Goal: Book appointment/travel/reservation

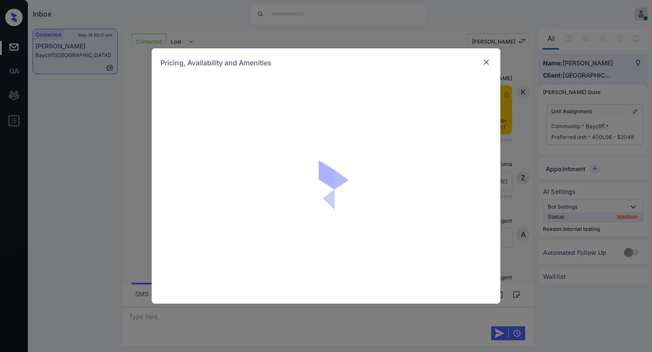
scroll to position [5494, 0]
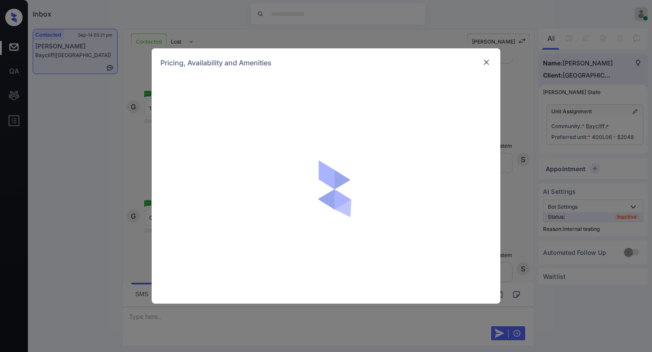
click at [487, 61] on img at bounding box center [486, 62] width 9 height 9
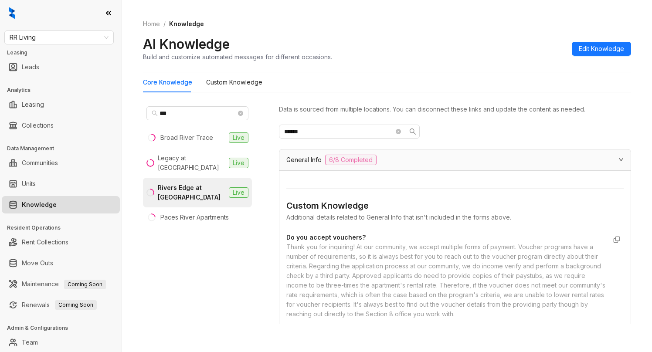
scroll to position [305, 0]
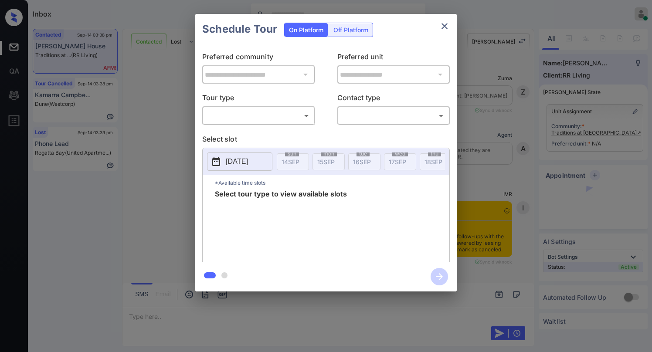
scroll to position [3614, 0]
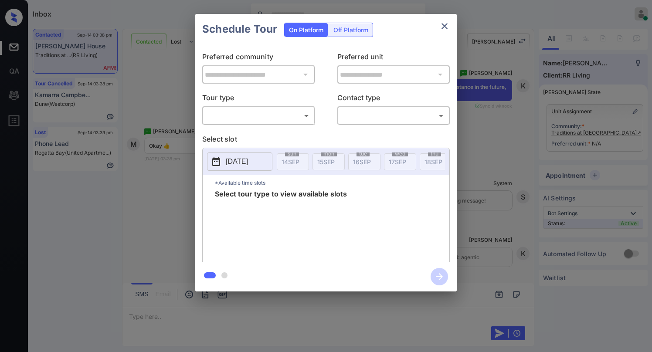
click at [446, 26] on icon "close" at bounding box center [444, 26] width 10 height 10
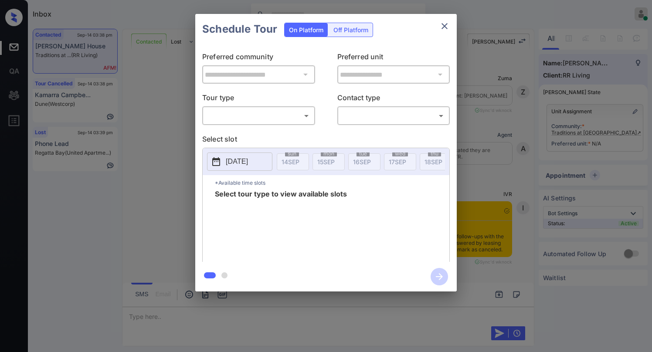
scroll to position [3614, 0]
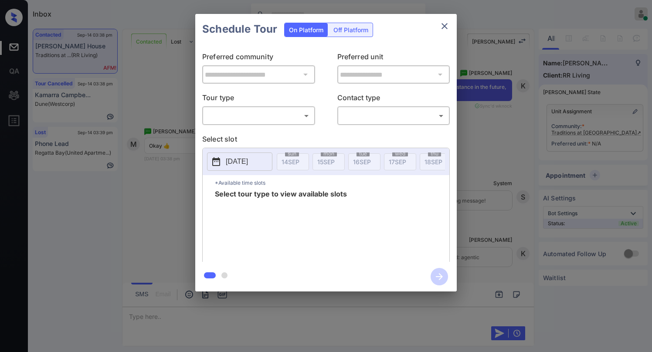
click at [248, 116] on body "Inbox Paolo Gabriel Online Set yourself offline Set yourself on break Profile S…" at bounding box center [326, 176] width 652 height 352
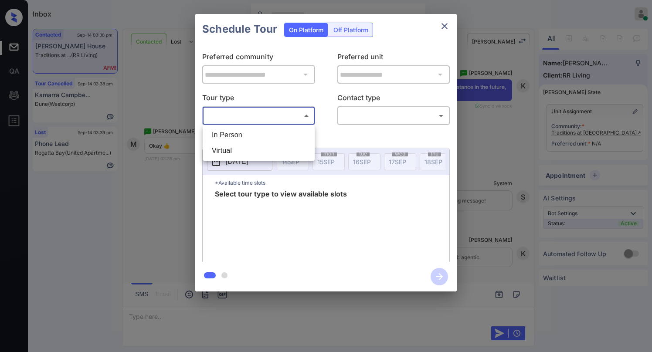
click at [247, 137] on li "In Person" at bounding box center [259, 135] width 108 height 16
type input "********"
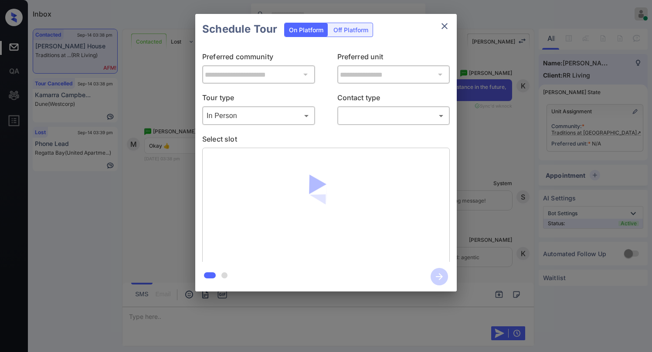
click at [372, 115] on body "Inbox Paolo Gabriel Online Set yourself offline Set yourself on break Profile S…" at bounding box center [326, 176] width 652 height 352
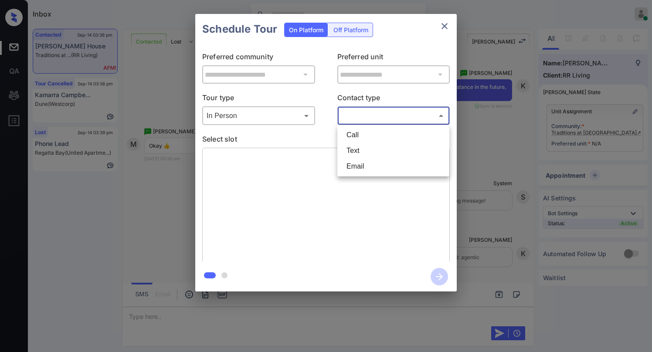
click at [362, 149] on li "Text" at bounding box center [393, 151] width 108 height 16
type input "****"
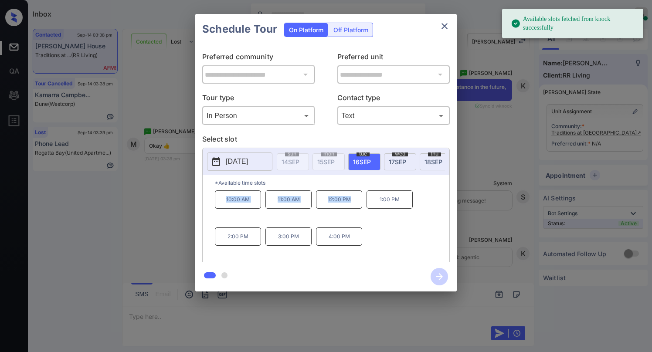
drag, startPoint x: 222, startPoint y: 203, endPoint x: 356, endPoint y: 204, distance: 133.7
click at [356, 204] on div "10:00 AM 11:00 AM 12:00 PM 1:00 PM 2:00 PM 3:00 PM 4:00 PM" at bounding box center [332, 225] width 234 height 70
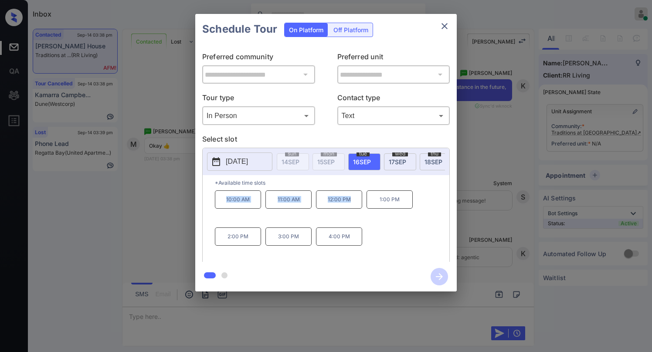
copy div "10:00 AM 11:00 AM 12:00 PM"
click at [444, 26] on icon "close" at bounding box center [444, 26] width 6 height 6
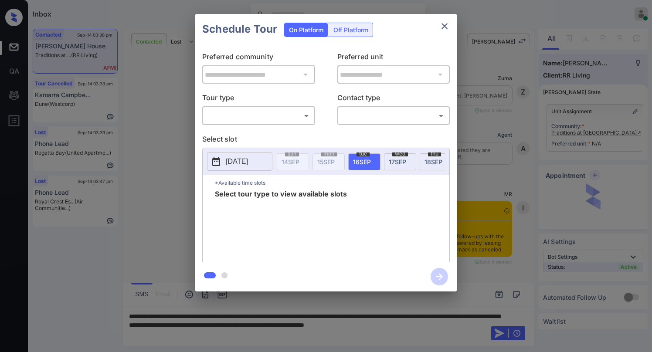
scroll to position [3701, 0]
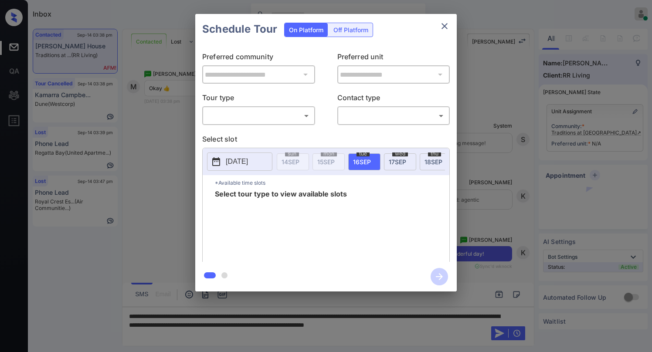
click at [267, 126] on div "**********" at bounding box center [325, 152] width 261 height 217
click at [250, 115] on body "Inbox Paolo Gabriel Online Set yourself offline Set yourself on break Profile S…" at bounding box center [326, 176] width 652 height 352
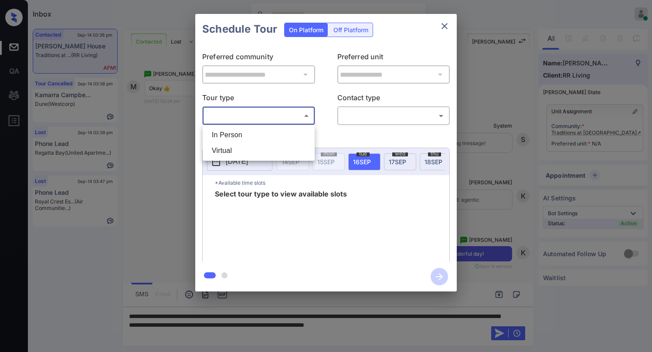
drag, startPoint x: 238, startPoint y: 141, endPoint x: 257, endPoint y: 135, distance: 20.1
click at [237, 141] on li "In Person" at bounding box center [259, 135] width 108 height 16
type input "********"
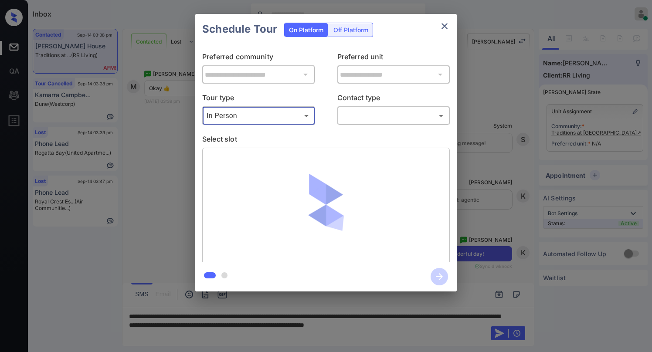
click at [358, 118] on body "Inbox Paolo Gabriel Online Set yourself offline Set yourself on break Profile S…" at bounding box center [326, 176] width 652 height 352
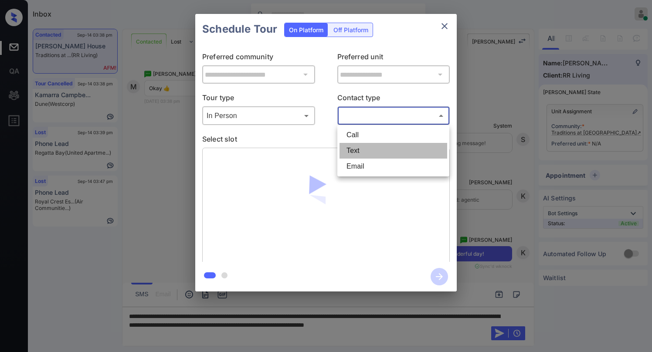
click at [355, 151] on li "Text" at bounding box center [393, 151] width 108 height 16
type input "****"
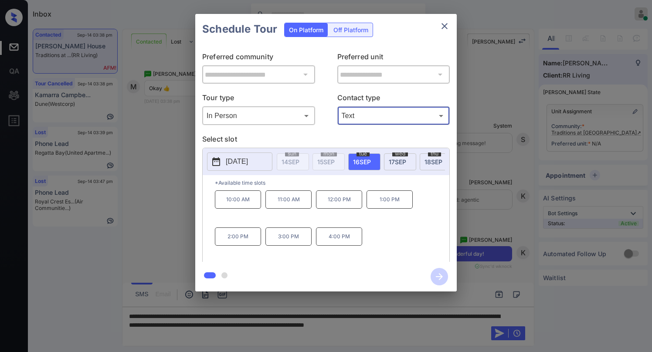
click at [444, 27] on icon "close" at bounding box center [444, 26] width 10 height 10
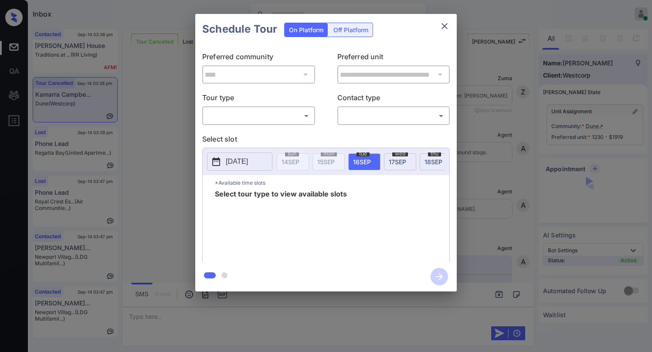
scroll to position [2952, 0]
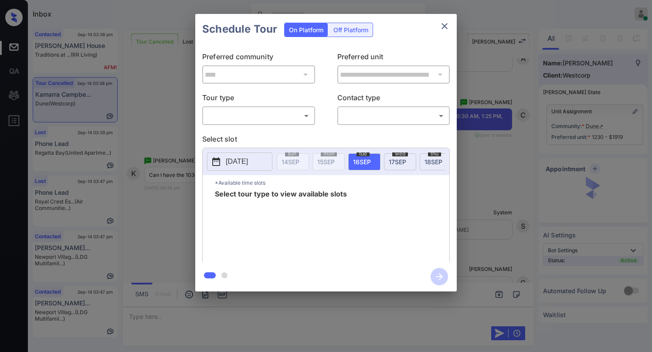
click at [261, 119] on body "Inbox Paolo Gabriel Online Set yourself offline Set yourself on break Profile S…" at bounding box center [326, 176] width 652 height 352
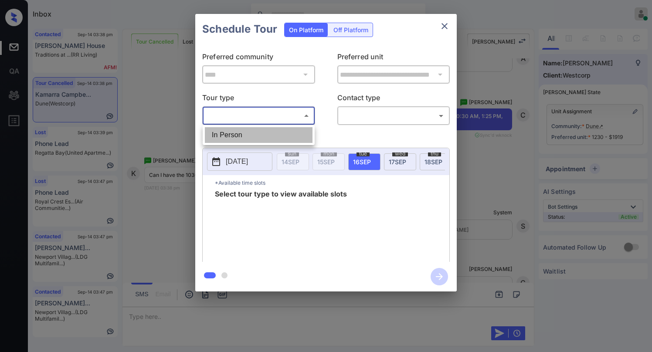
drag, startPoint x: 239, startPoint y: 142, endPoint x: 321, endPoint y: 138, distance: 82.0
click at [240, 142] on li "In Person" at bounding box center [259, 135] width 108 height 16
type input "********"
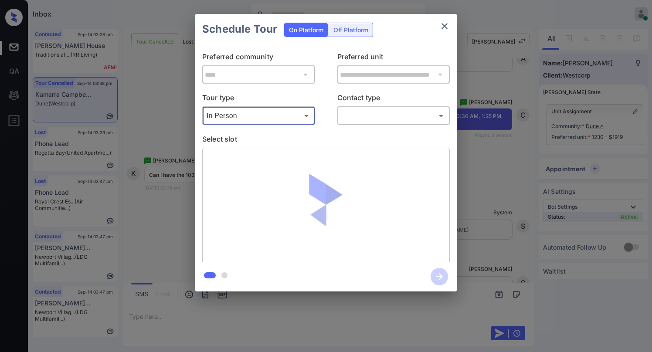
click at [366, 118] on body "Inbox Paolo Gabriel Online Set yourself offline Set yourself on break Profile S…" at bounding box center [326, 176] width 652 height 352
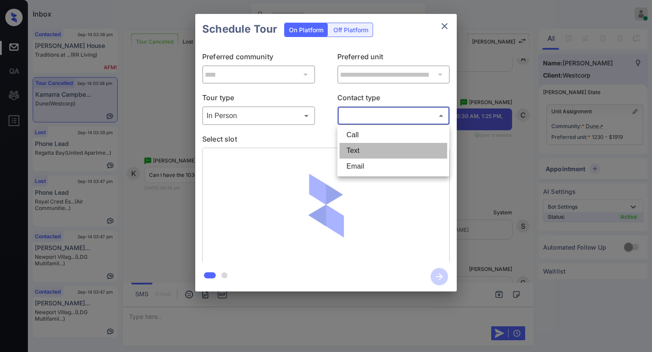
click at [372, 148] on li "Text" at bounding box center [393, 151] width 108 height 16
type input "****"
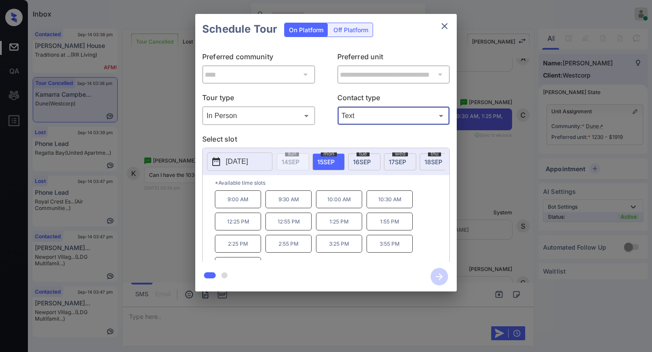
click at [385, 206] on p "10:30 AM" at bounding box center [389, 199] width 46 height 18
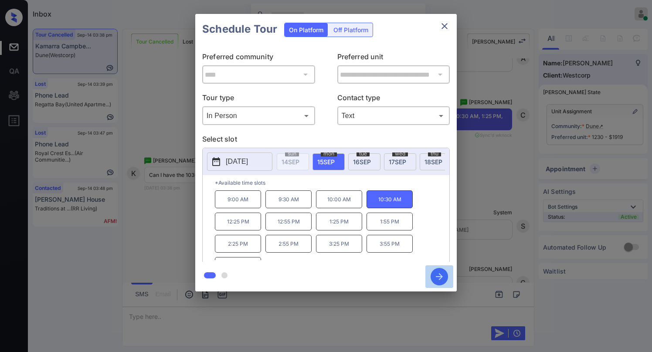
click at [441, 279] on icon "button" at bounding box center [438, 276] width 17 height 17
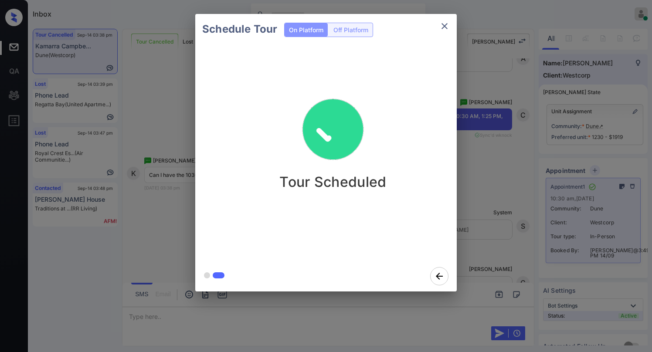
click at [500, 166] on div "Schedule Tour On Platform Off Platform Tour Scheduled" at bounding box center [326, 152] width 652 height 305
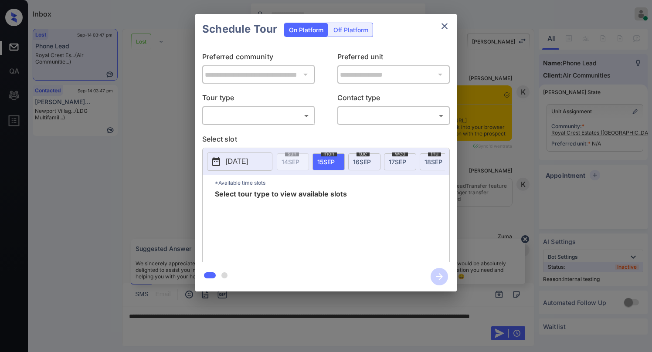
scroll to position [3107, 0]
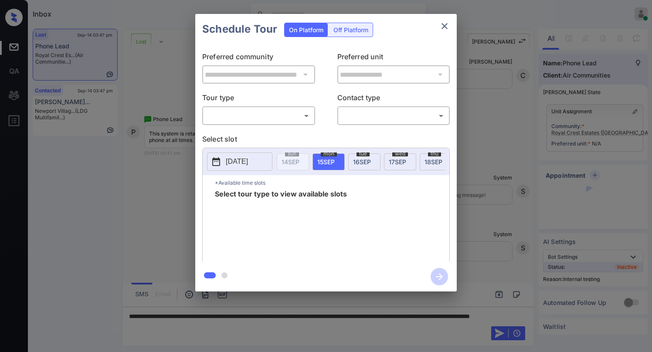
click at [258, 117] on body "Inbox [PERSON_NAME] Online Set yourself offline Set yourself on break Profile S…" at bounding box center [326, 176] width 652 height 352
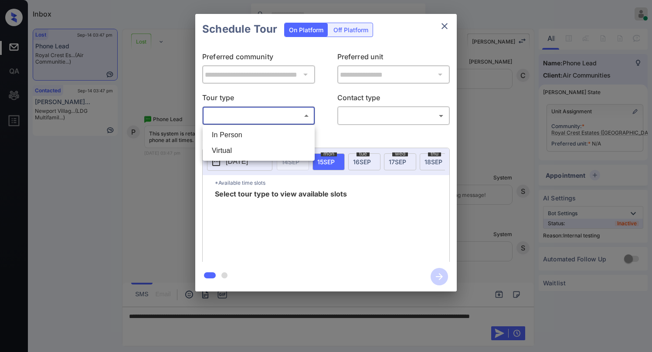
click at [253, 131] on li "In Person" at bounding box center [259, 135] width 108 height 16
type input "********"
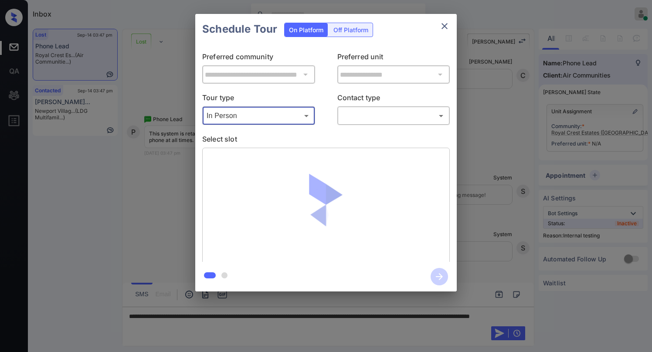
click at [358, 121] on body "Inbox Paolo Gabriel Online Set yourself offline Set yourself on break Profile S…" at bounding box center [326, 176] width 652 height 352
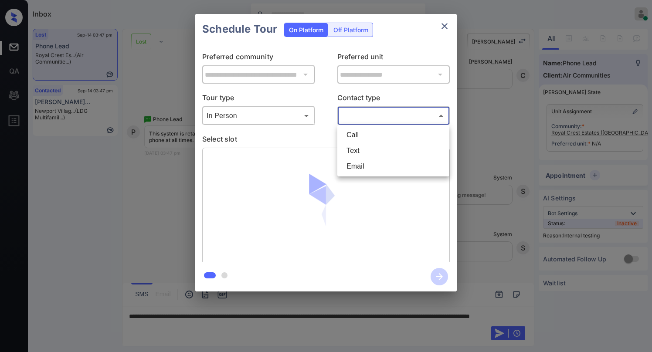
click at [367, 150] on li "Text" at bounding box center [393, 151] width 108 height 16
type input "****"
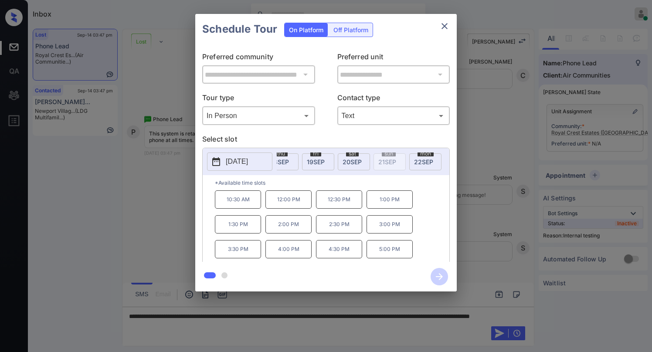
scroll to position [0, 172]
click at [445, 27] on icon "close" at bounding box center [444, 26] width 6 height 6
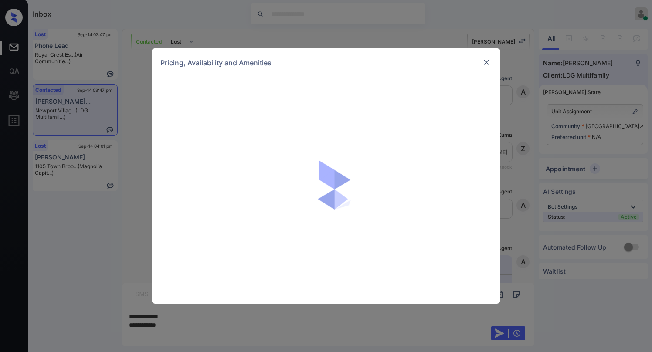
scroll to position [732, 0]
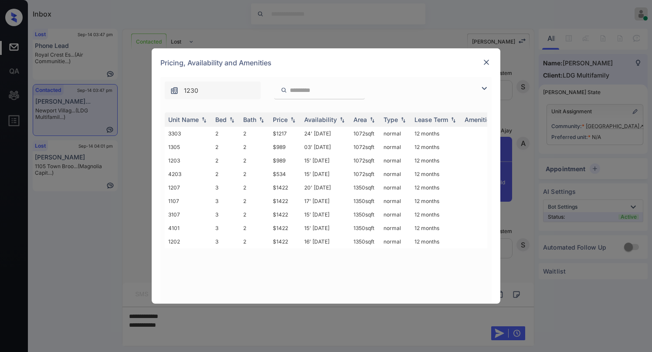
click at [482, 91] on img at bounding box center [484, 88] width 10 height 10
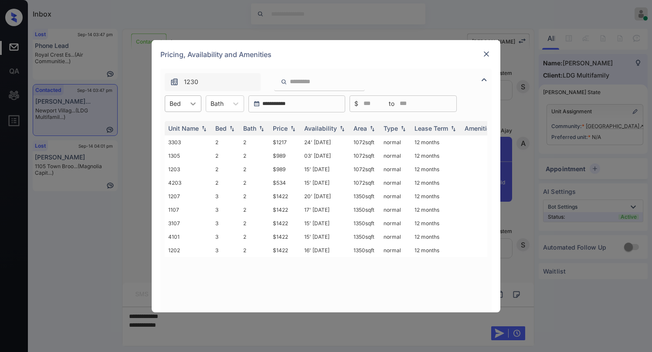
click at [193, 108] on div at bounding box center [193, 104] width 16 height 16
click at [183, 128] on div "2" at bounding box center [183, 125] width 37 height 16
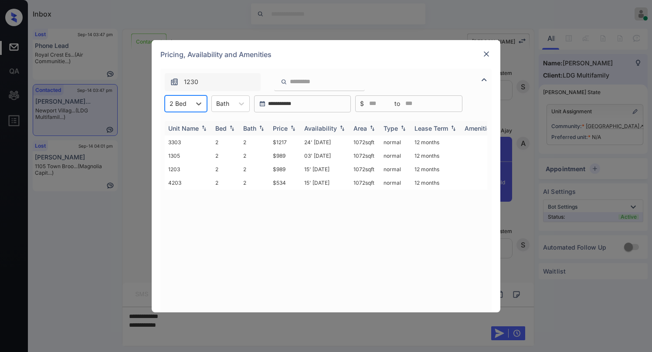
click at [284, 127] on div "Price" at bounding box center [280, 128] width 15 height 7
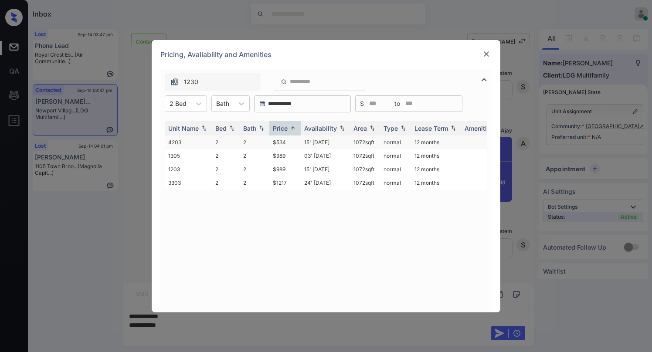
click at [280, 142] on td "$534" at bounding box center [284, 142] width 31 height 14
click at [279, 142] on td "$534" at bounding box center [284, 142] width 31 height 14
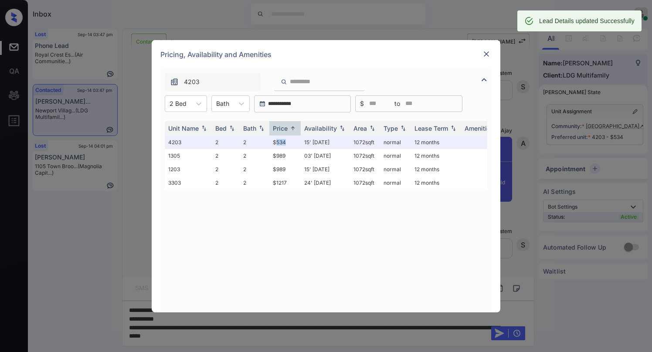
click at [488, 53] on img at bounding box center [486, 54] width 9 height 9
